Goal: Task Accomplishment & Management: Manage account settings

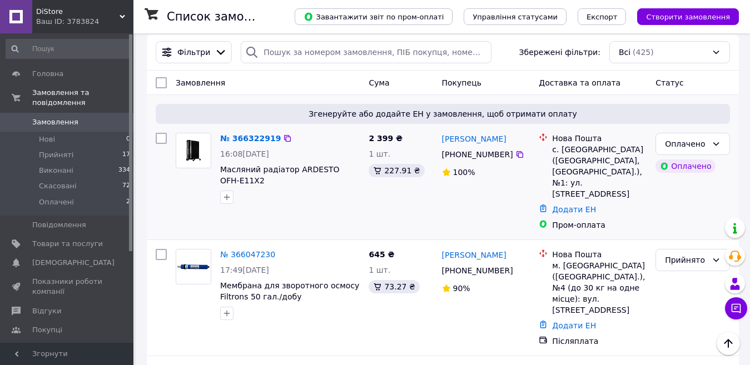
scroll to position [167, 0]
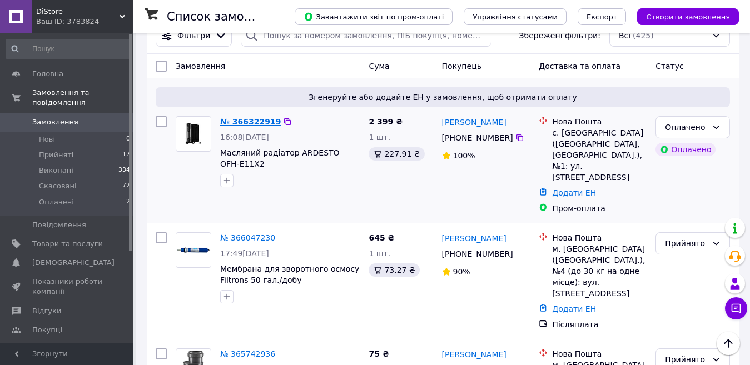
click at [246, 119] on link "№ 366322919" at bounding box center [250, 121] width 61 height 9
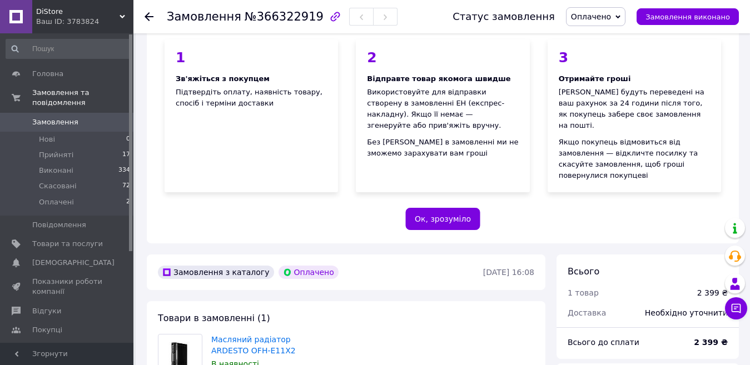
scroll to position [111, 0]
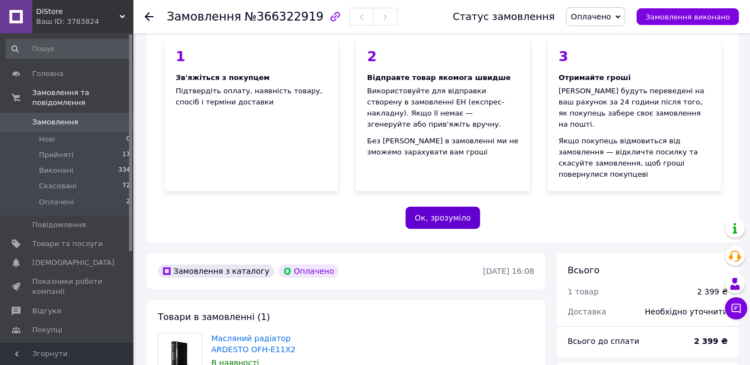
click at [431, 208] on button "Ок, зрозуміло" at bounding box center [442, 218] width 75 height 22
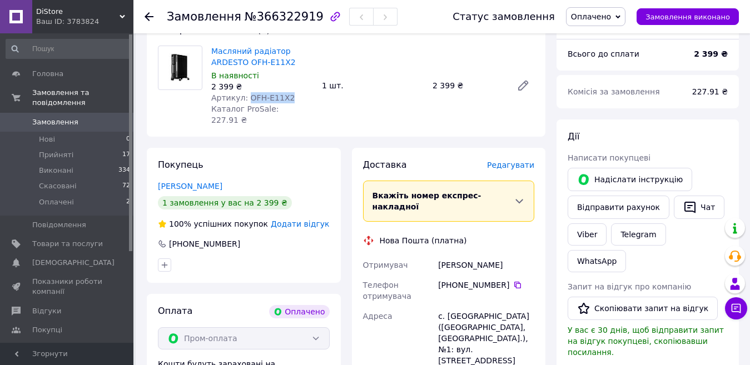
drag, startPoint x: 282, startPoint y: 95, endPoint x: 245, endPoint y: 97, distance: 36.7
click at [245, 97] on span "Артикул: OFH-E11X2" at bounding box center [252, 97] width 83 height 9
copy span "OFH-E11X2"
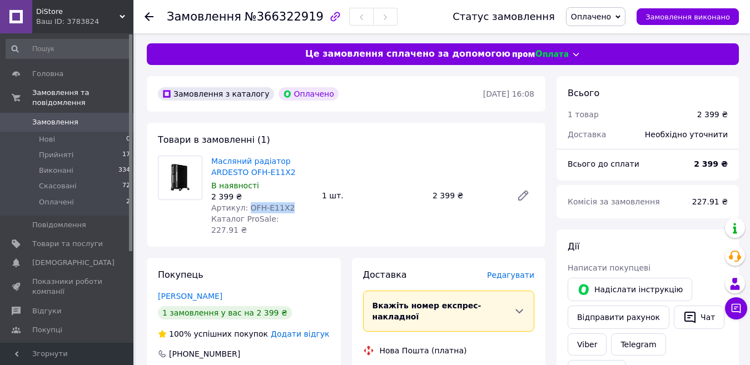
scroll to position [0, 0]
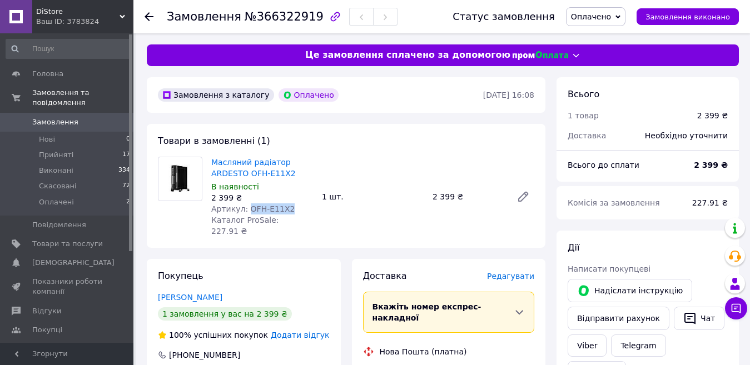
click at [56, 117] on span "Замовлення" at bounding box center [55, 122] width 46 height 10
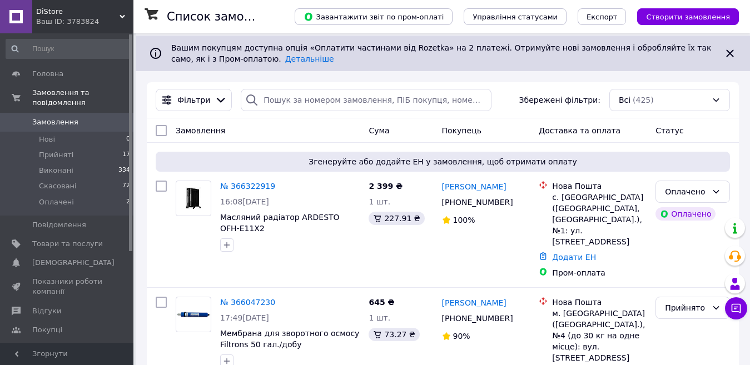
scroll to position [111, 0]
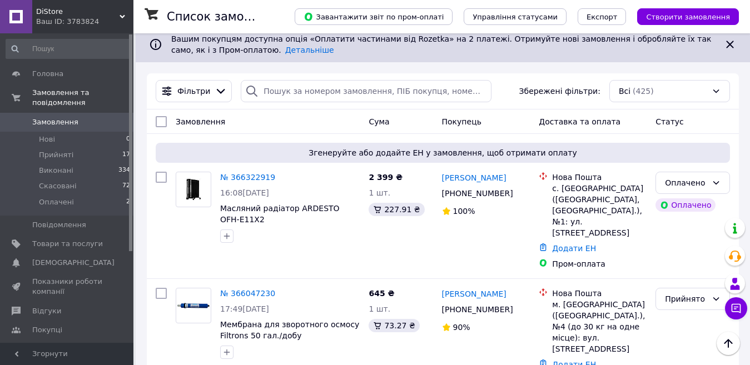
click at [123, 16] on use at bounding box center [123, 16] width 6 height 3
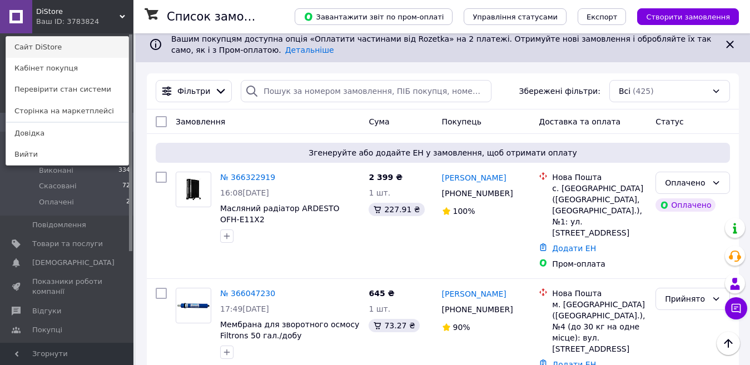
click at [68, 44] on link "Сайт DiStore" at bounding box center [67, 47] width 122 height 21
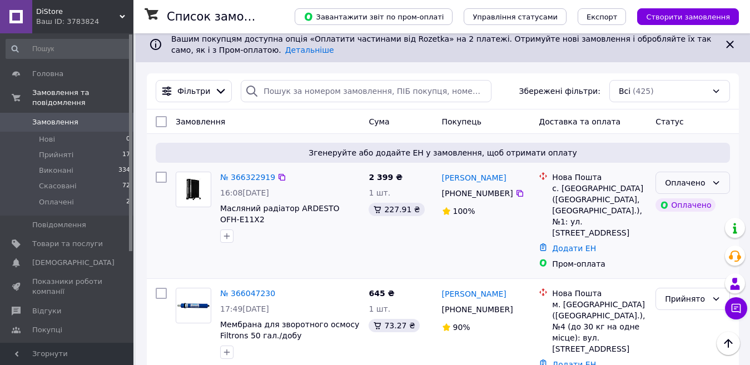
click at [715, 183] on icon at bounding box center [716, 182] width 6 height 3
click at [690, 206] on li "Прийнято" at bounding box center [692, 207] width 73 height 20
click at [46, 117] on span "Замовлення" at bounding box center [55, 122] width 46 height 10
